Goal: Task Accomplishment & Management: Manage account settings

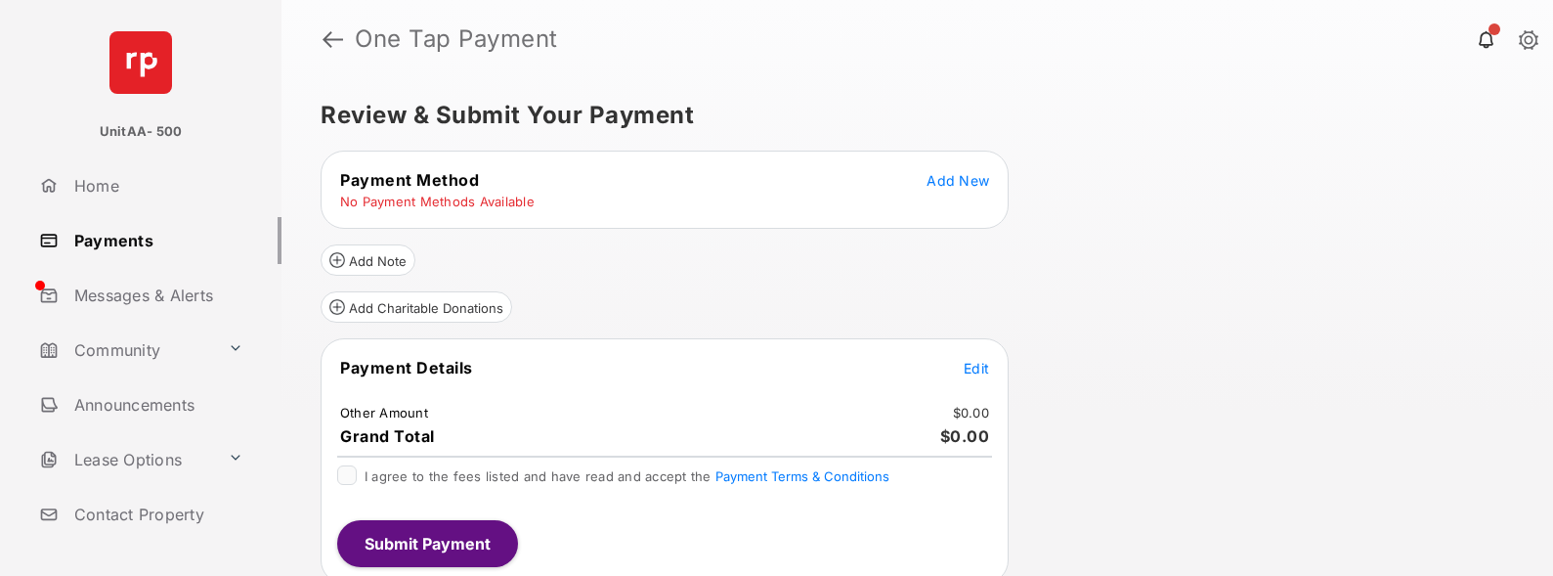
click at [972, 189] on button "Add New" at bounding box center [957, 180] width 63 height 20
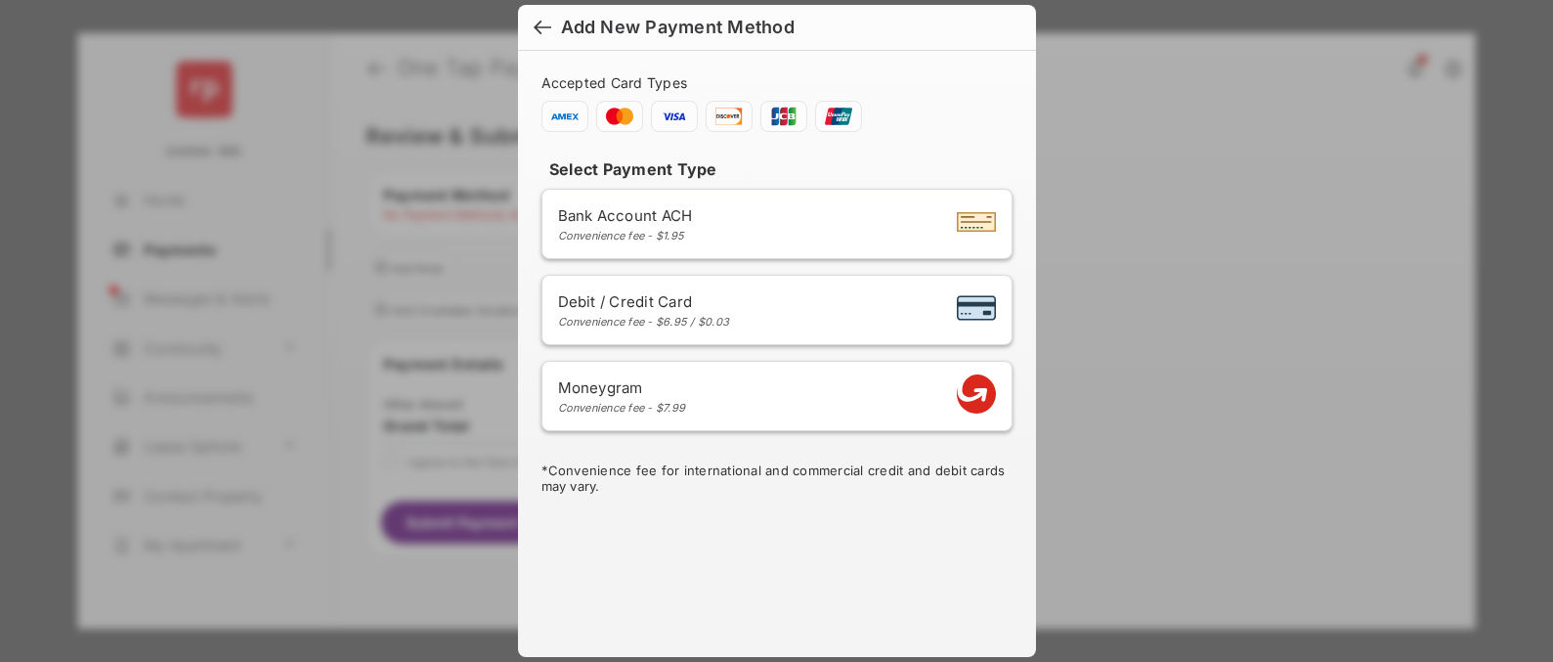
drag, startPoint x: 566, startPoint y: 631, endPoint x: 563, endPoint y: 613, distance: 18.8
click at [563, 313] on div "Add New Payment Method Accepted Card Types Select Payment Type Bank Account ACH…" at bounding box center [777, 331] width 518 height 652
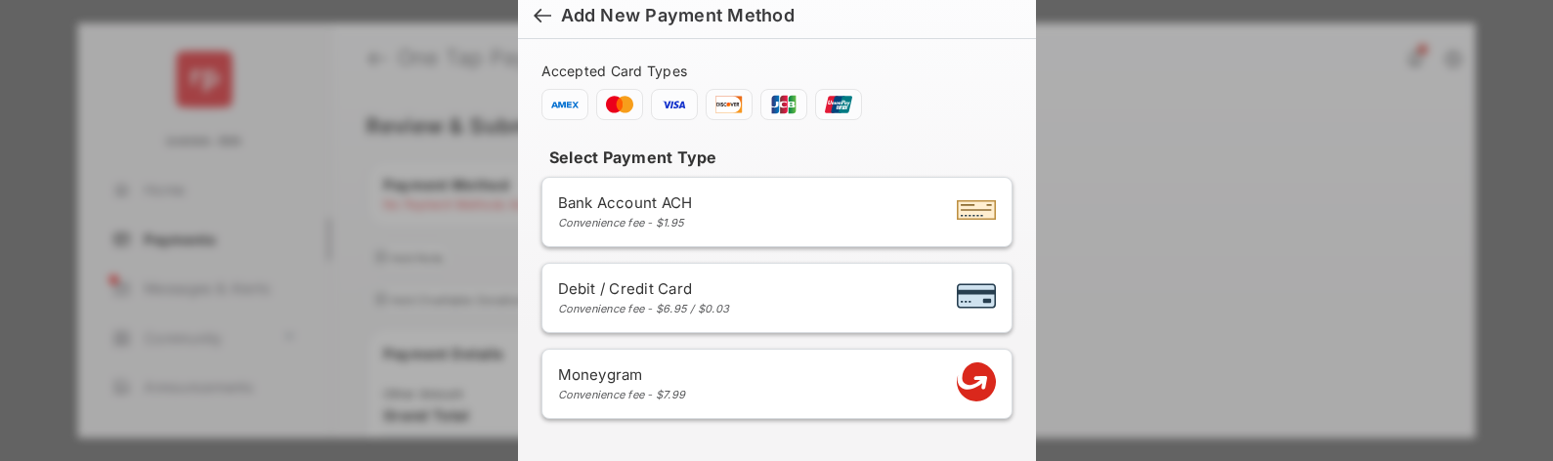
click at [542, 10] on div at bounding box center [543, 17] width 18 height 21
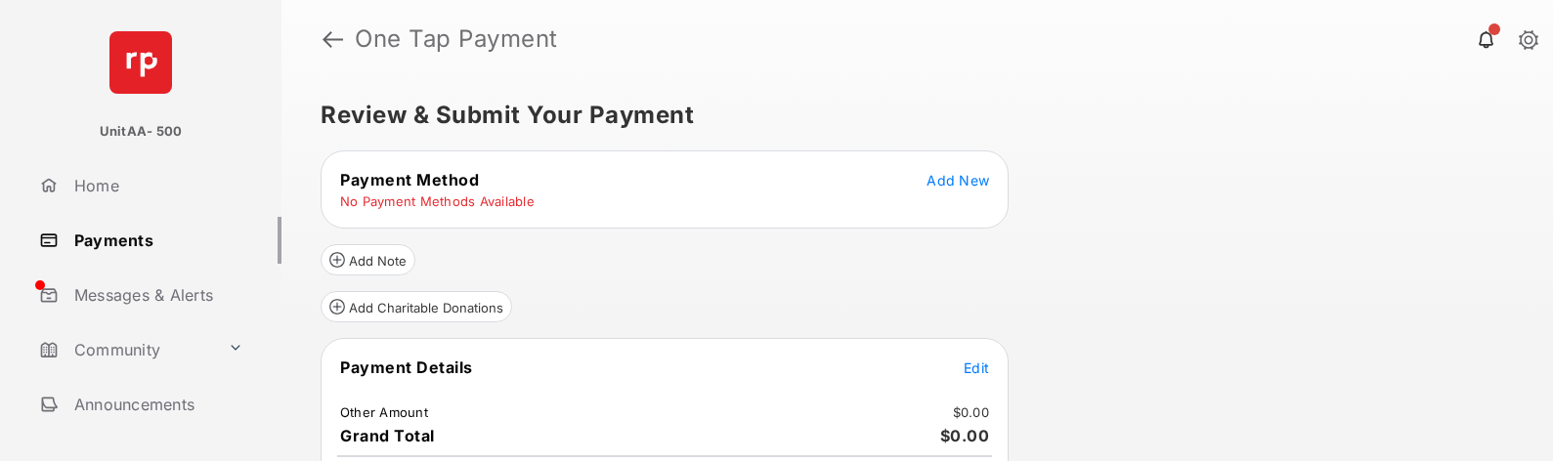
click at [173, 241] on link "Payments" at bounding box center [156, 240] width 250 height 47
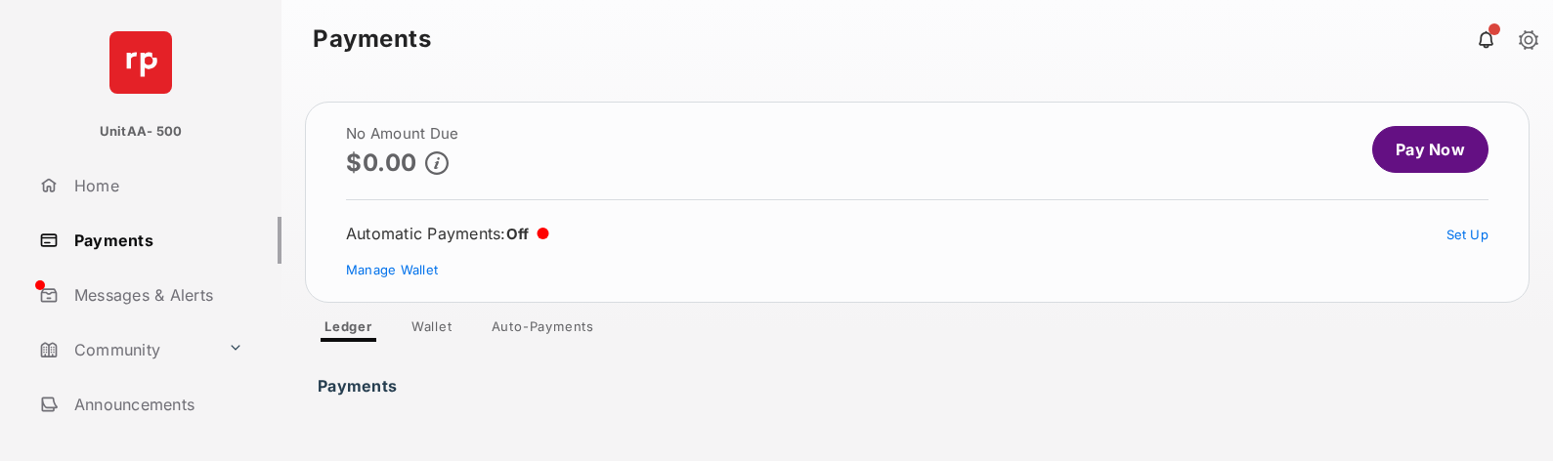
click at [454, 313] on link "Wallet" at bounding box center [432, 330] width 72 height 23
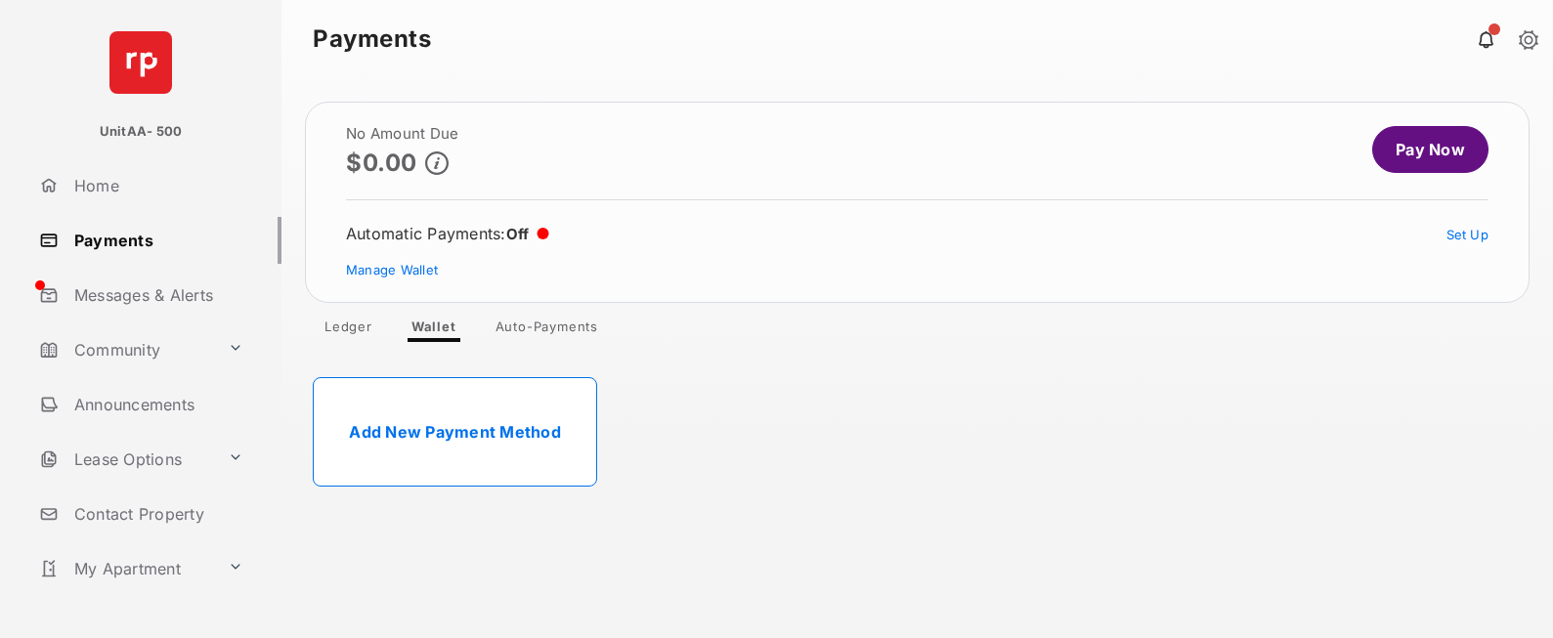
click at [509, 313] on link "Add New Payment Method" at bounding box center [455, 431] width 284 height 109
